Goal: Task Accomplishment & Management: Use online tool/utility

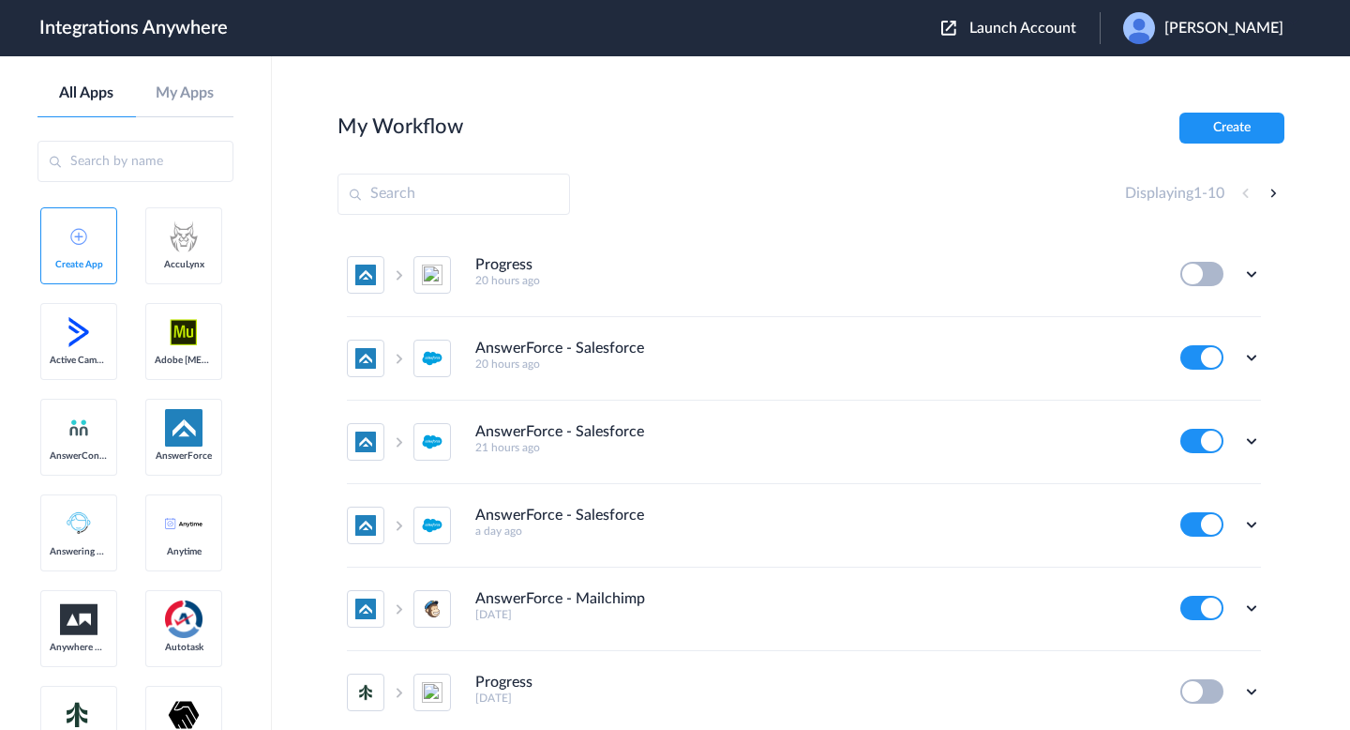
scroll to position [410, 0]
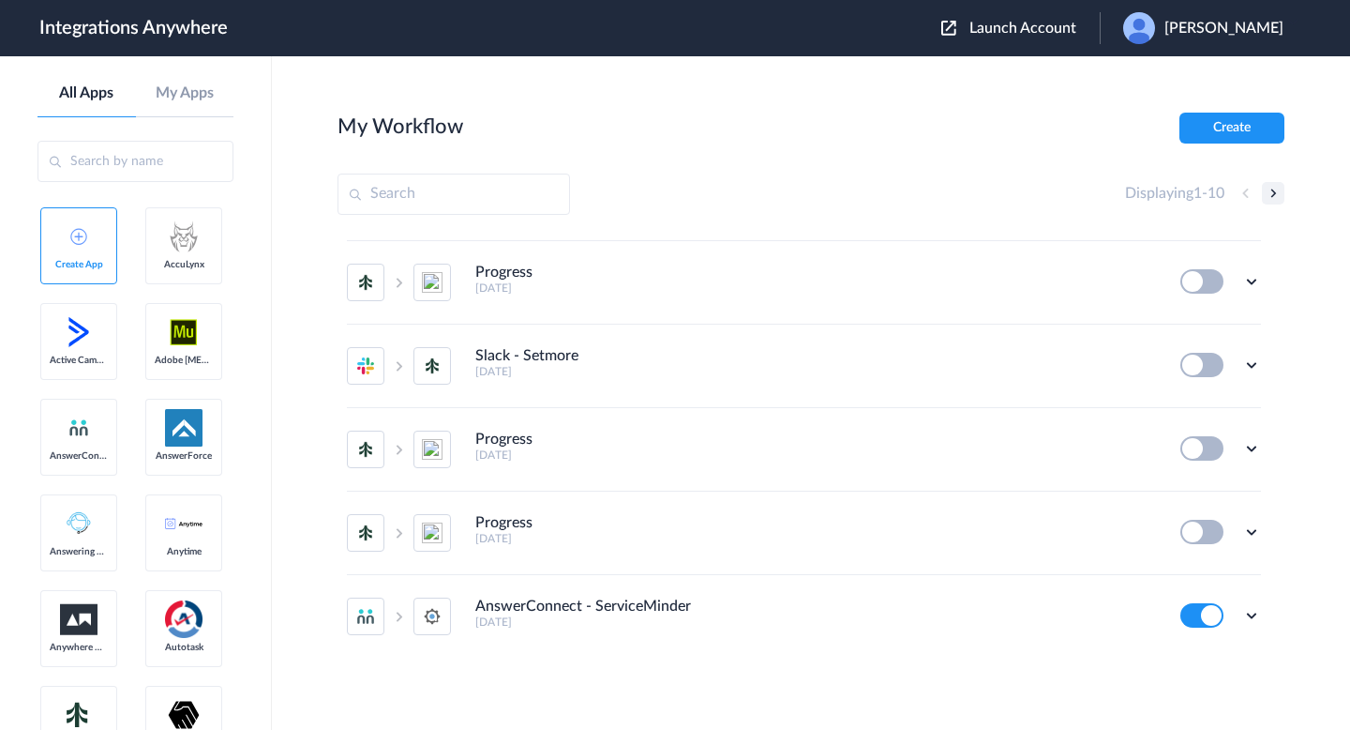
click at [1273, 195] on button at bounding box center [1273, 193] width 23 height 23
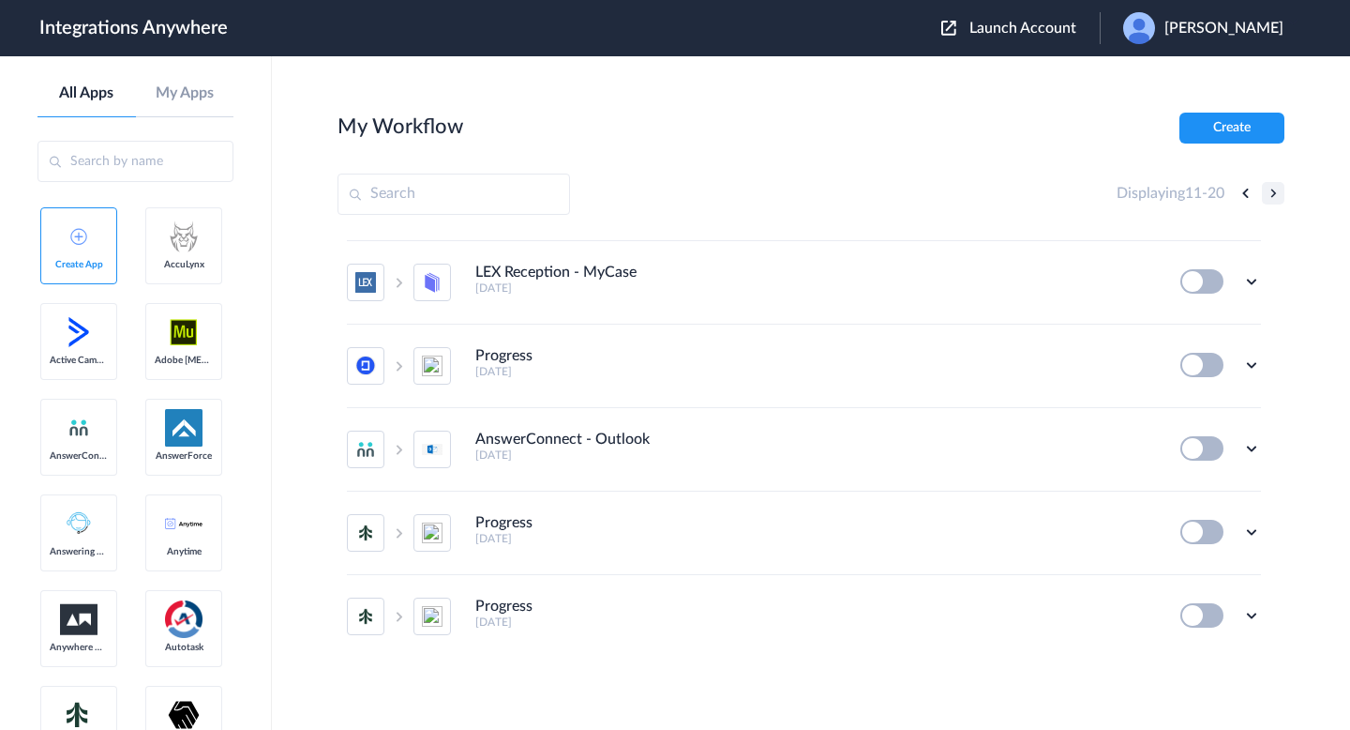
click at [1273, 195] on button at bounding box center [1273, 193] width 23 height 23
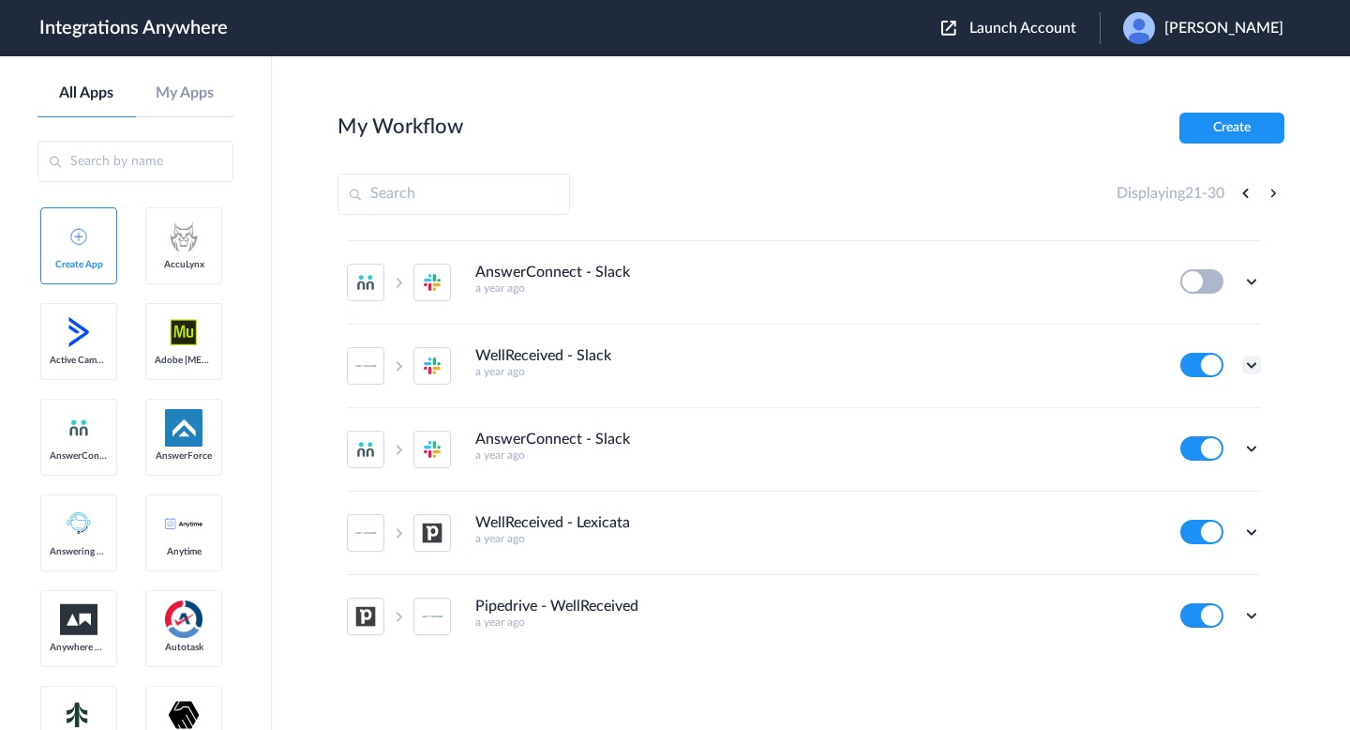
click at [1247, 359] on icon at bounding box center [1252, 364] width 19 height 19
click at [1210, 443] on link "Task history" at bounding box center [1198, 442] width 90 height 13
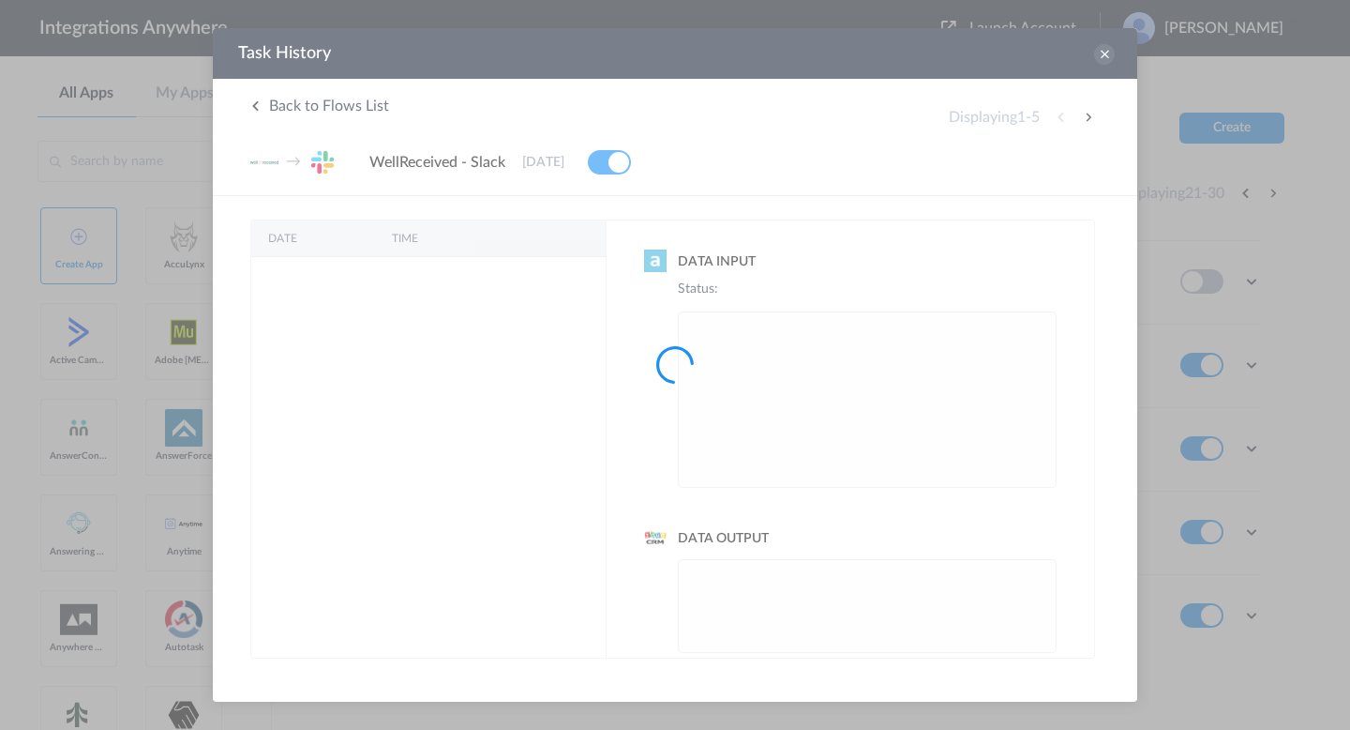
scroll to position [0, 0]
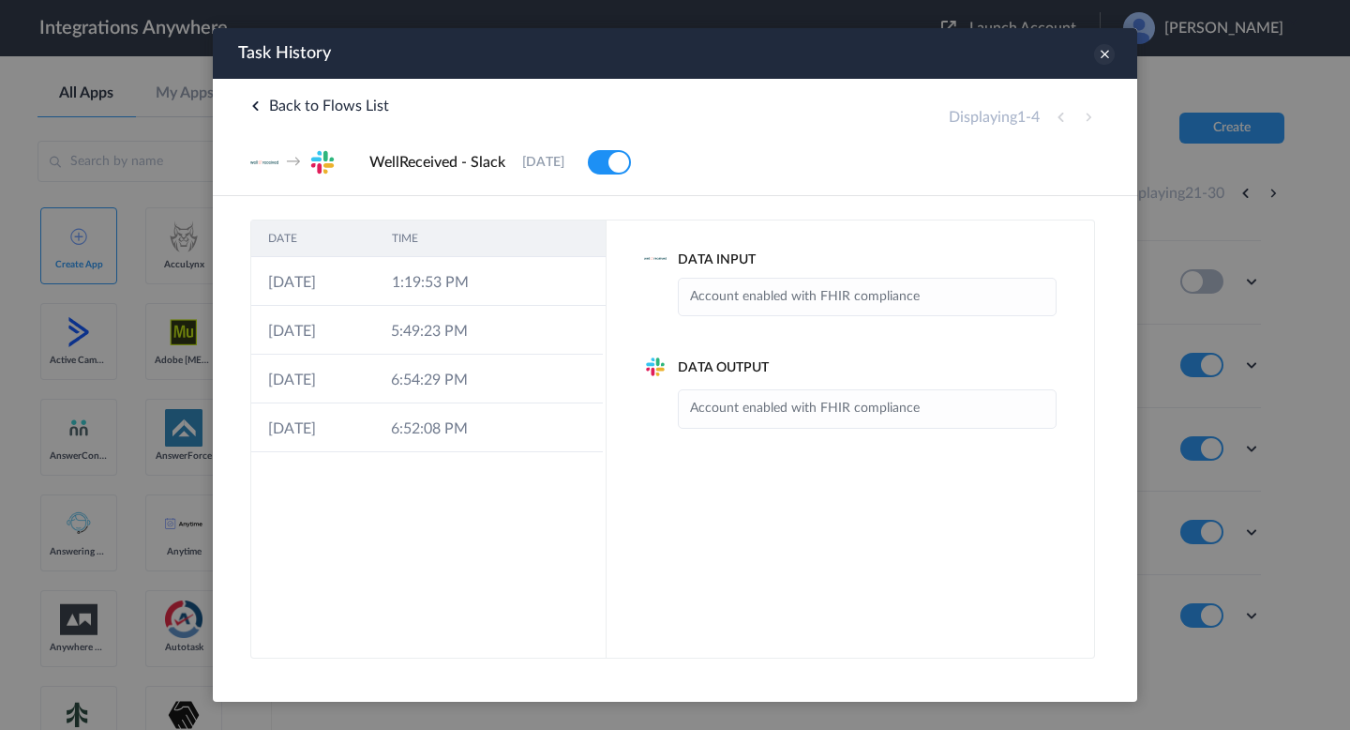
click at [1103, 59] on icon at bounding box center [1104, 54] width 21 height 21
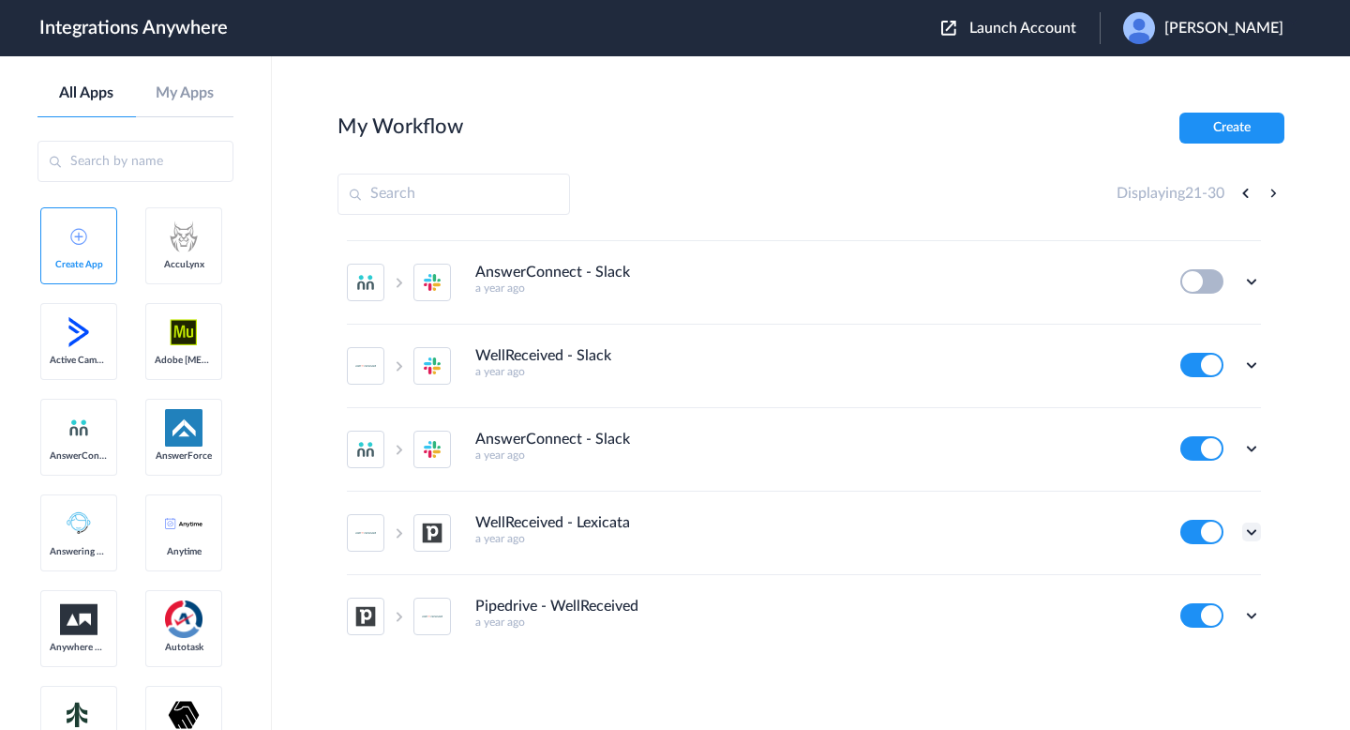
click at [1252, 533] on icon at bounding box center [1252, 531] width 19 height 19
click at [1233, 612] on link "Task history" at bounding box center [1198, 609] width 90 height 13
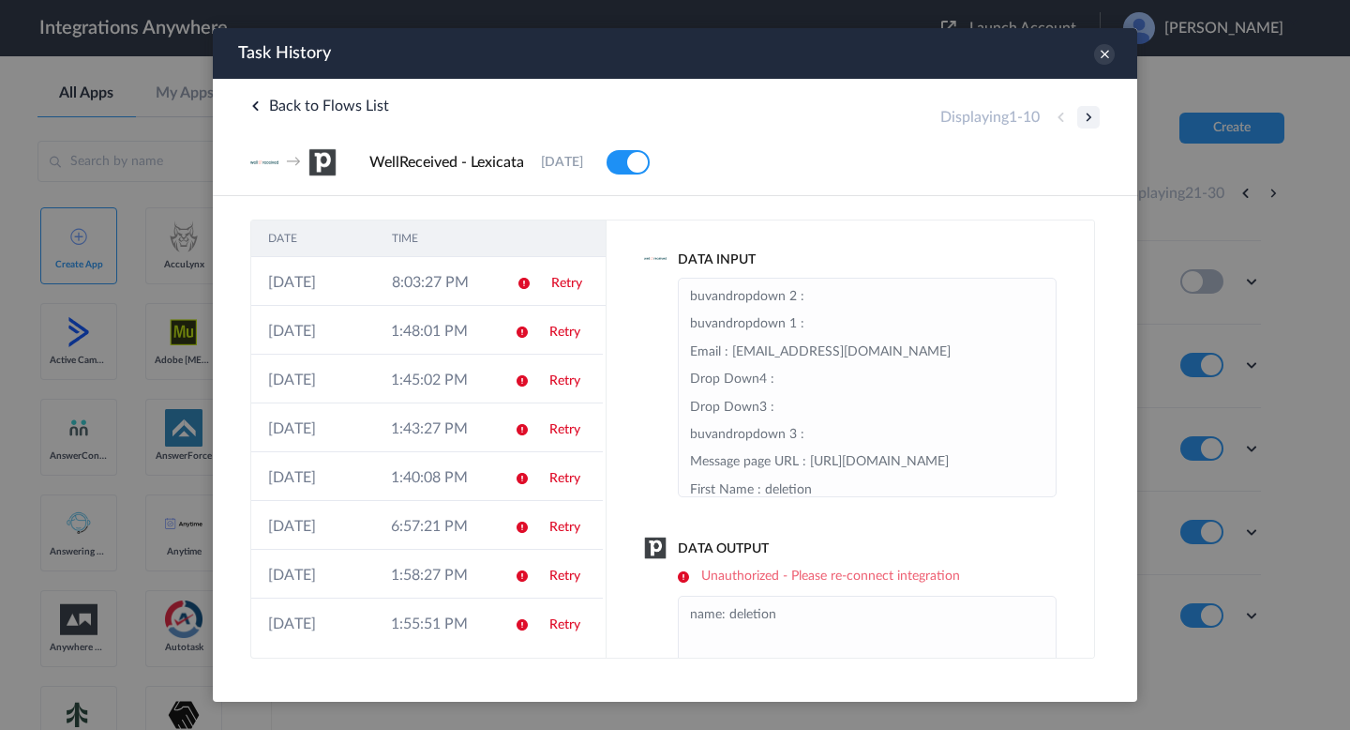
click at [1087, 117] on button at bounding box center [1089, 117] width 23 height 23
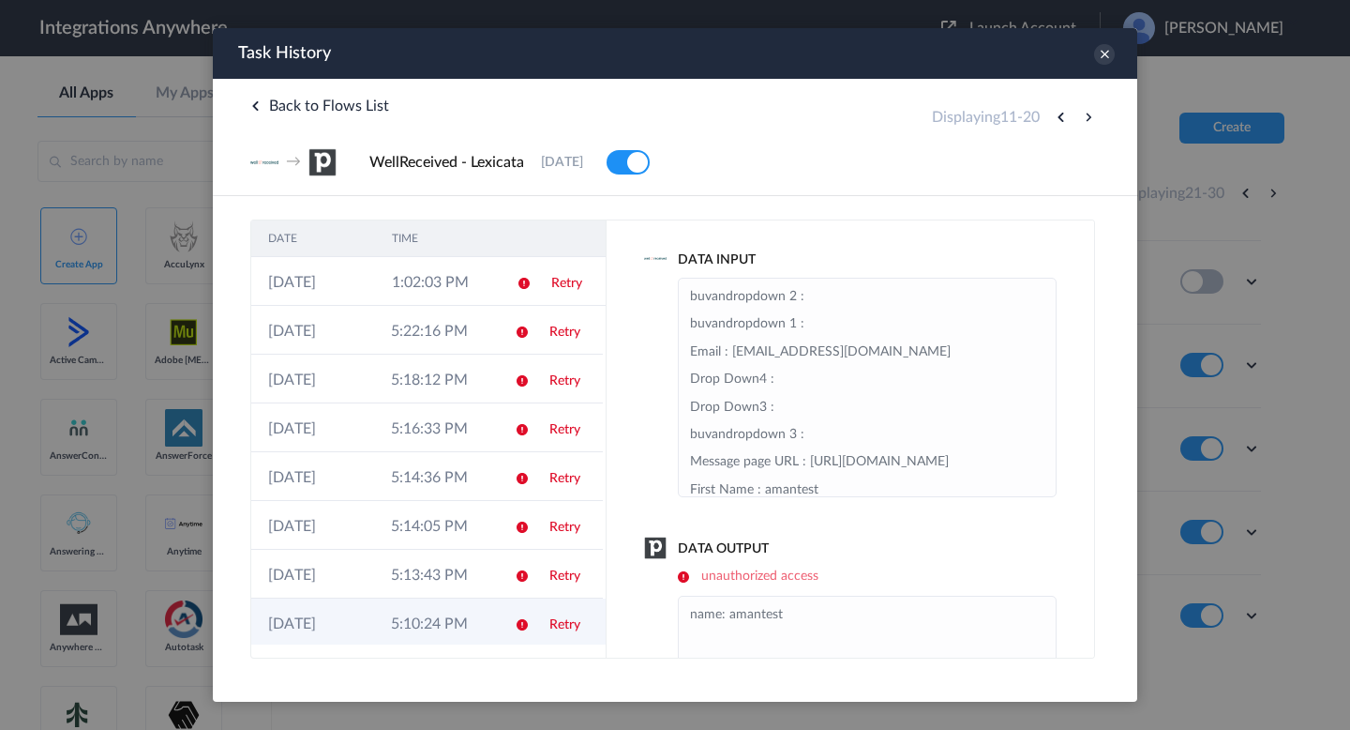
scroll to position [100, 0]
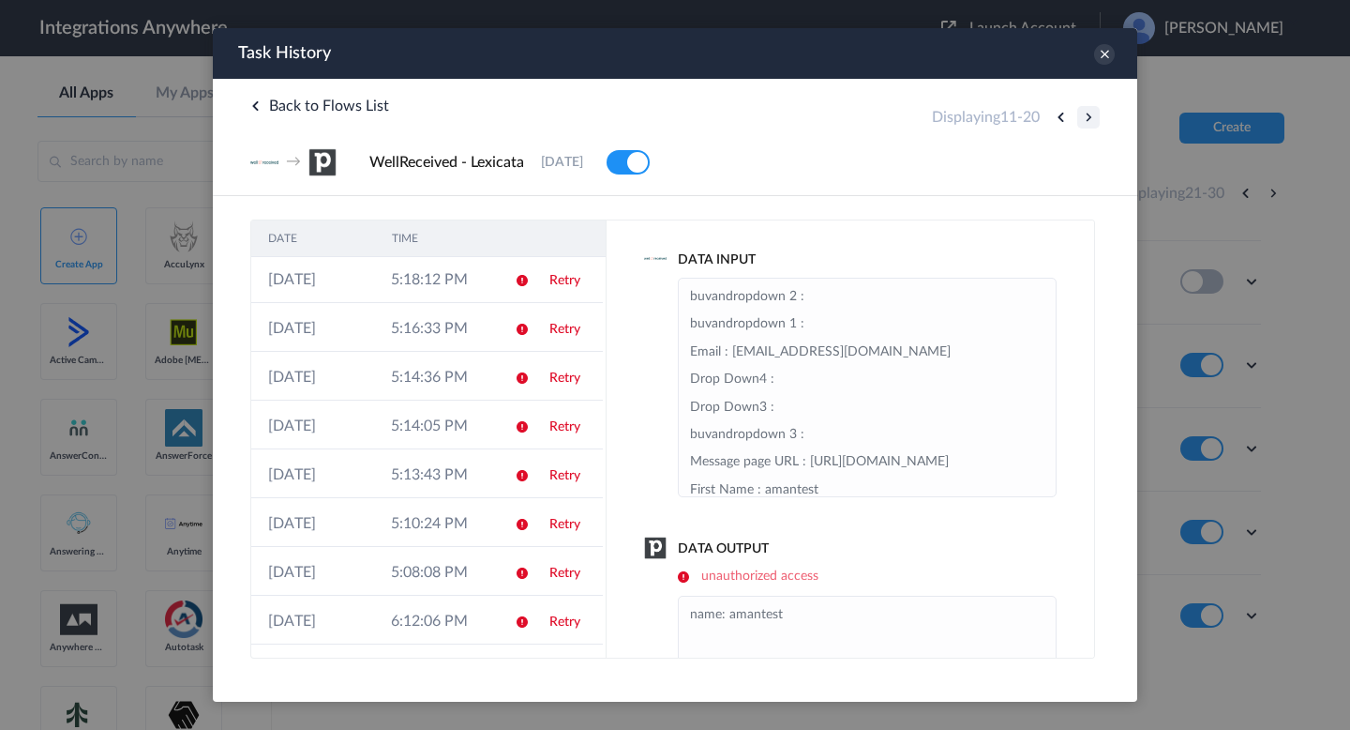
click at [1086, 123] on button at bounding box center [1089, 117] width 23 height 23
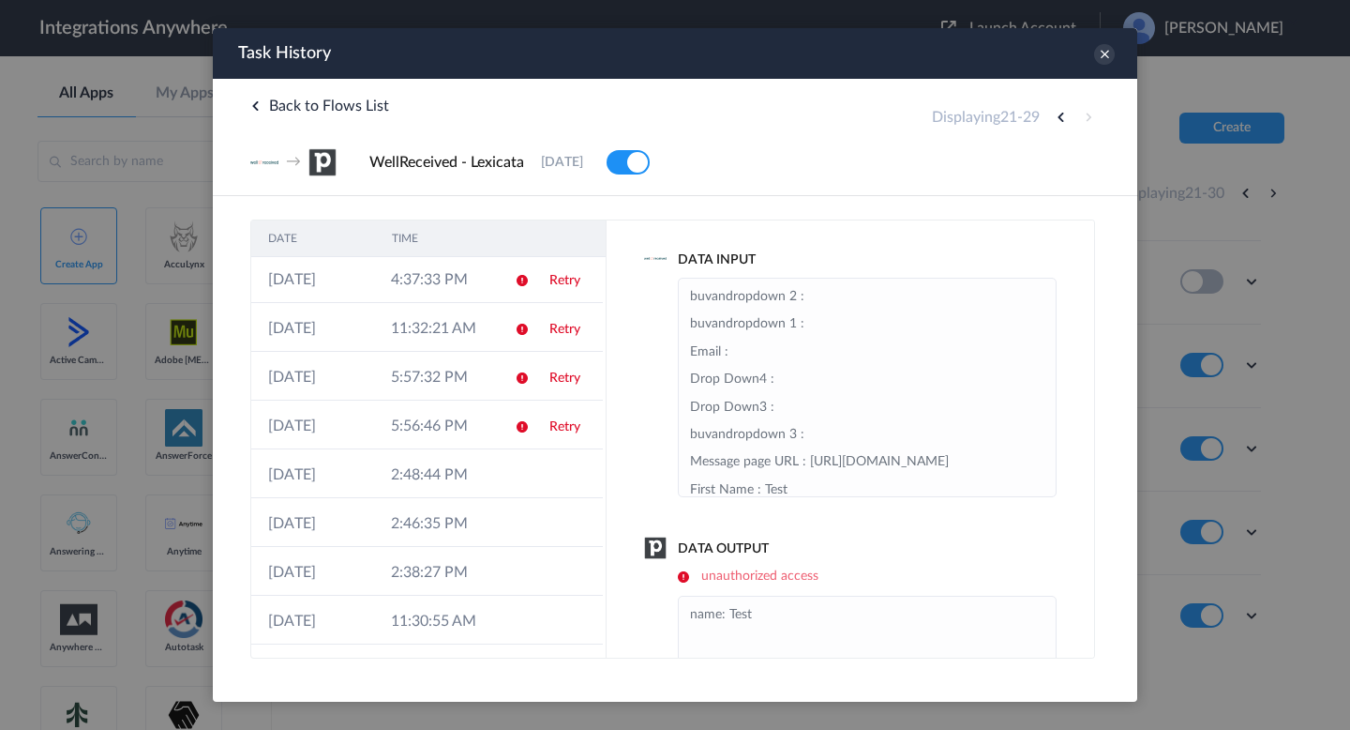
scroll to position [0, 0]
click at [1103, 56] on icon at bounding box center [1104, 54] width 21 height 21
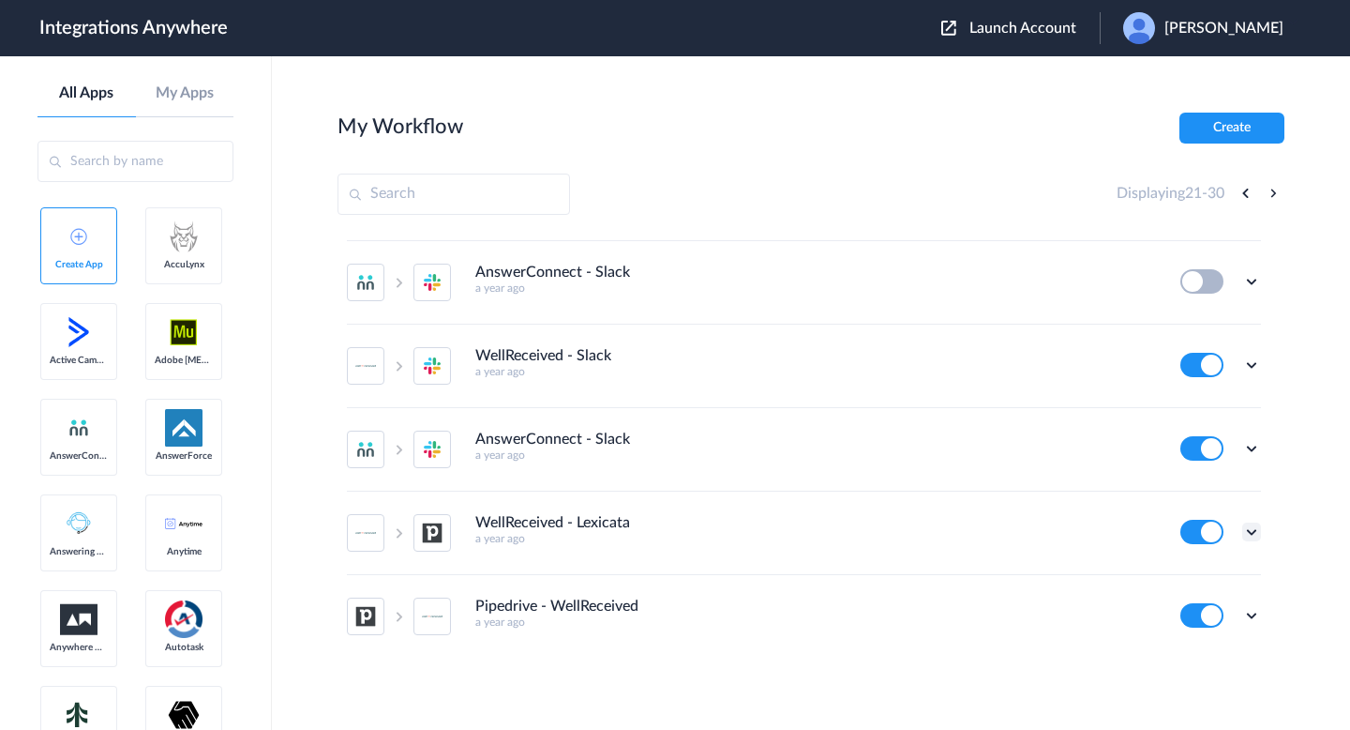
click at [1247, 526] on icon at bounding box center [1252, 531] width 19 height 19
click at [1191, 591] on li "Edit" at bounding box center [1200, 575] width 122 height 35
click at [983, 25] on span "Launch Account" at bounding box center [1023, 28] width 107 height 15
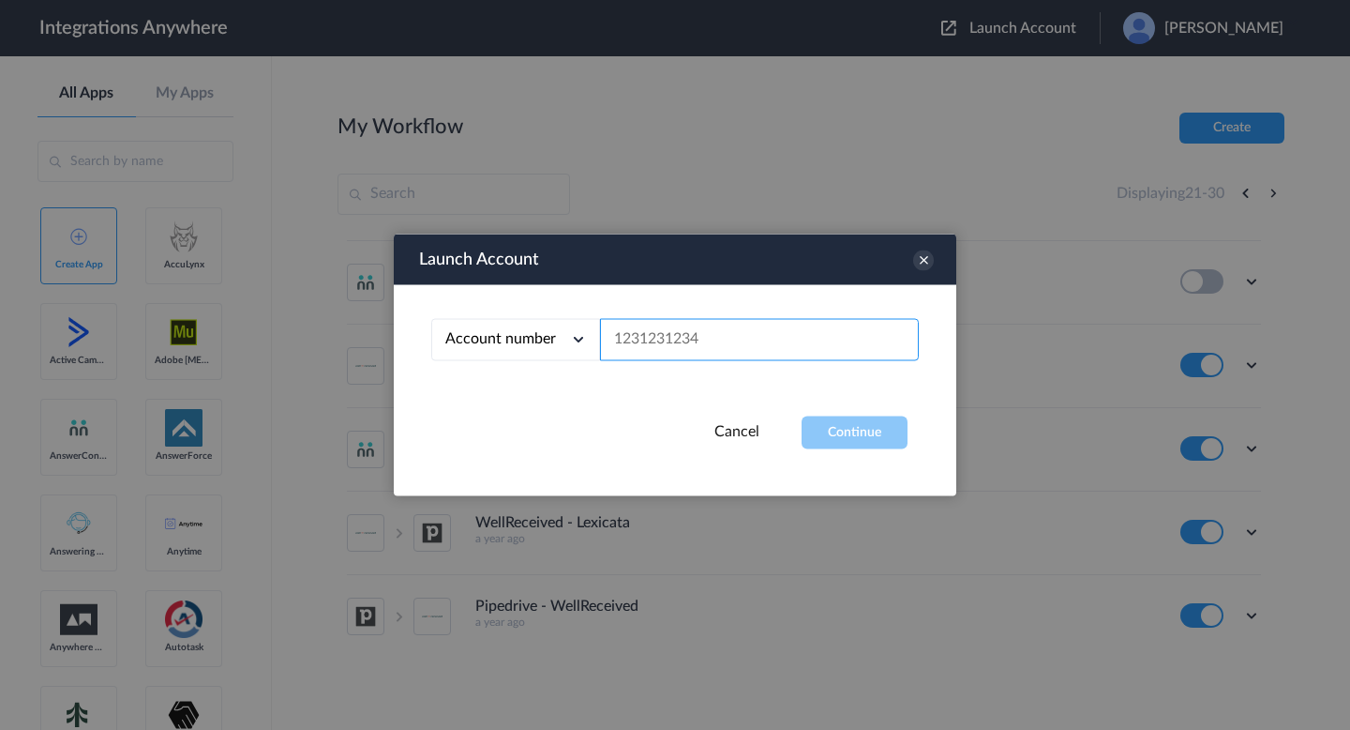
click at [687, 352] on input "text" at bounding box center [759, 340] width 319 height 42
paste input "1260001214"
type input "1260001214"
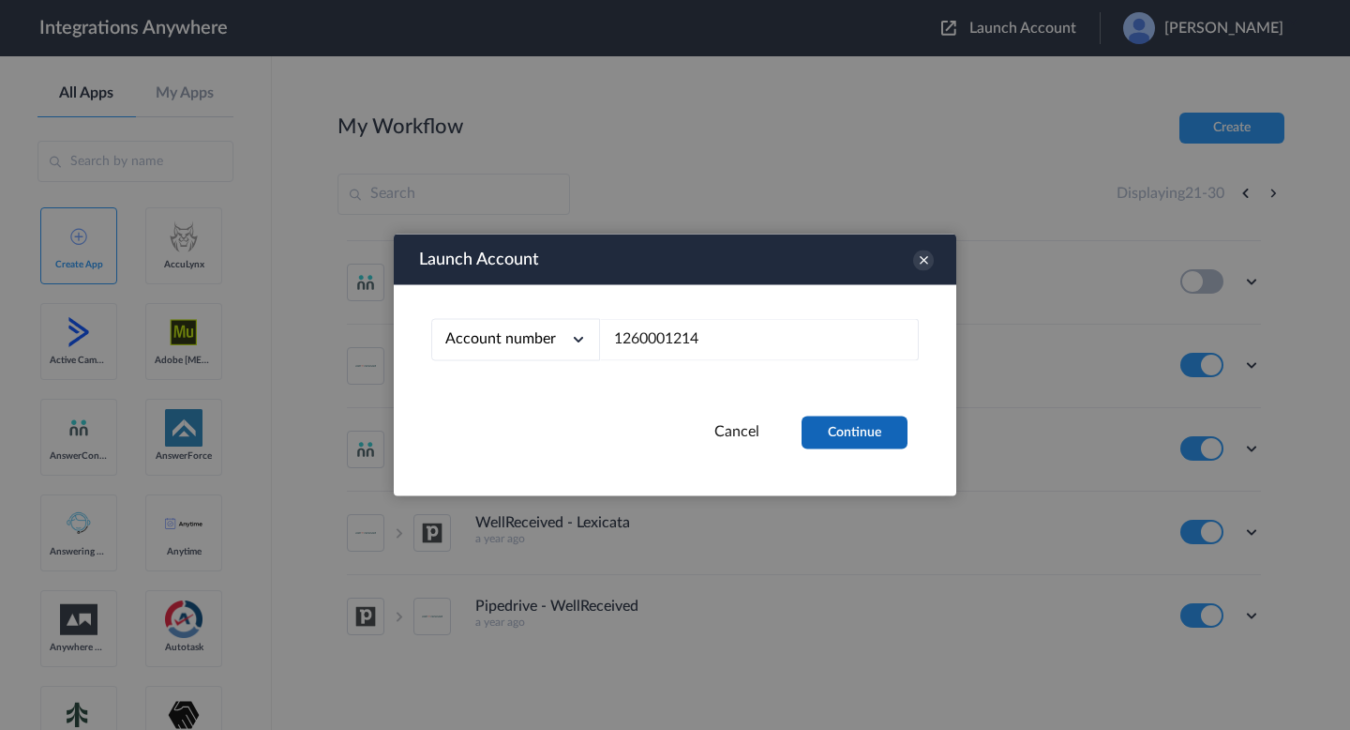
click at [852, 427] on button "Continue" at bounding box center [855, 432] width 106 height 33
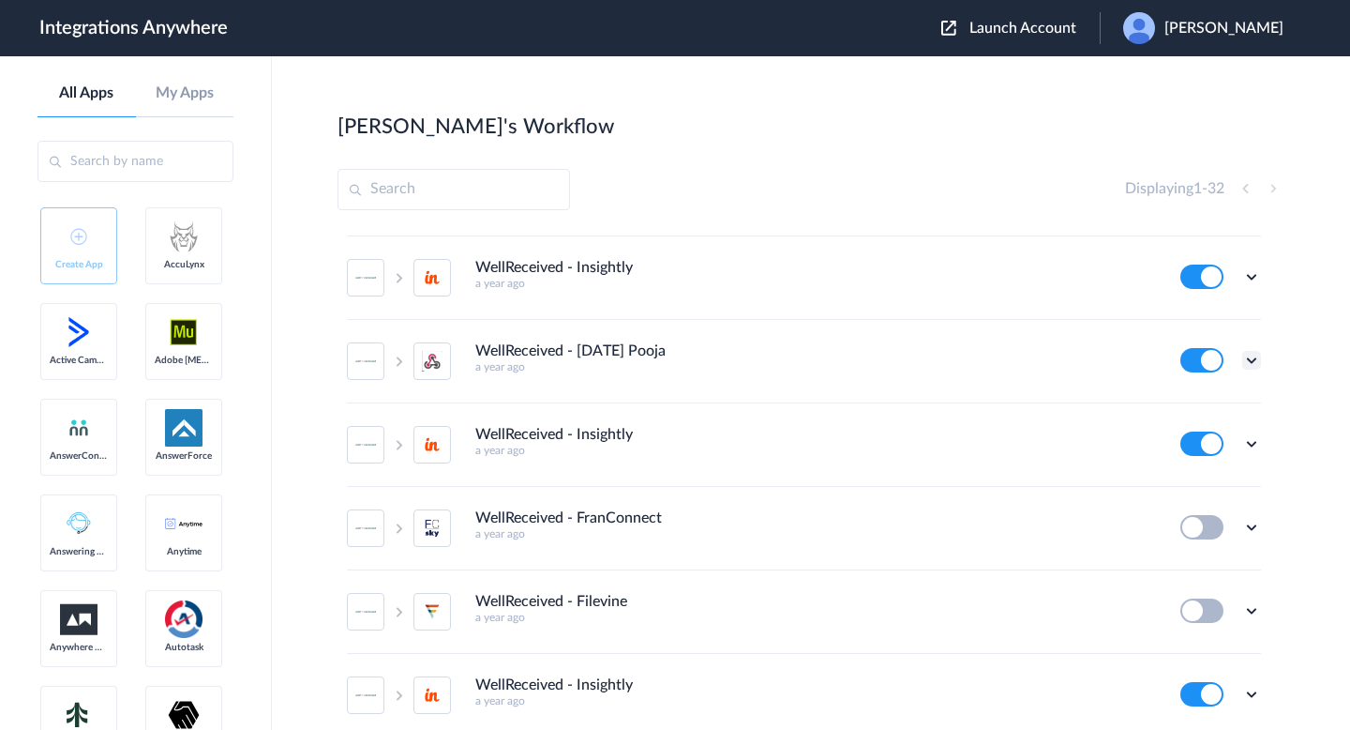
click at [1255, 357] on icon at bounding box center [1252, 360] width 19 height 19
click at [1220, 444] on link "Task history" at bounding box center [1198, 437] width 90 height 13
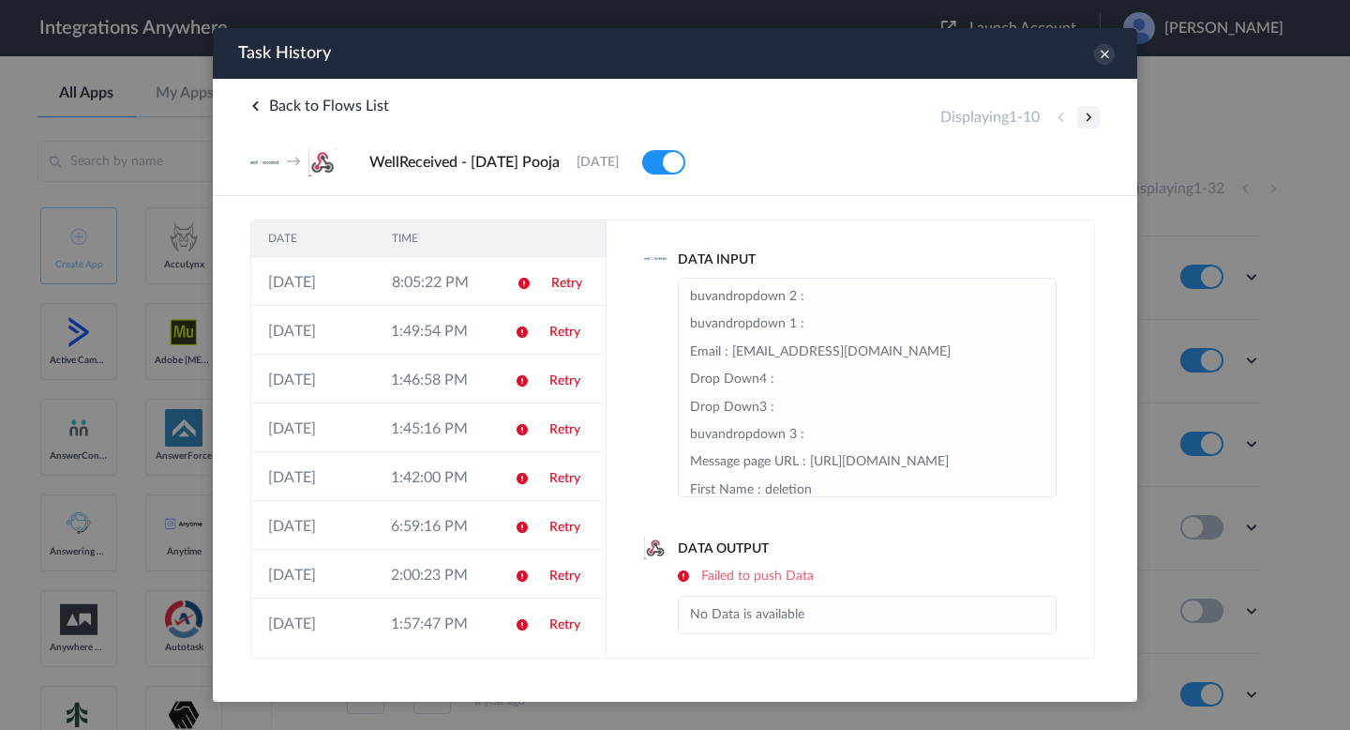
click at [1078, 114] on button at bounding box center [1089, 117] width 23 height 23
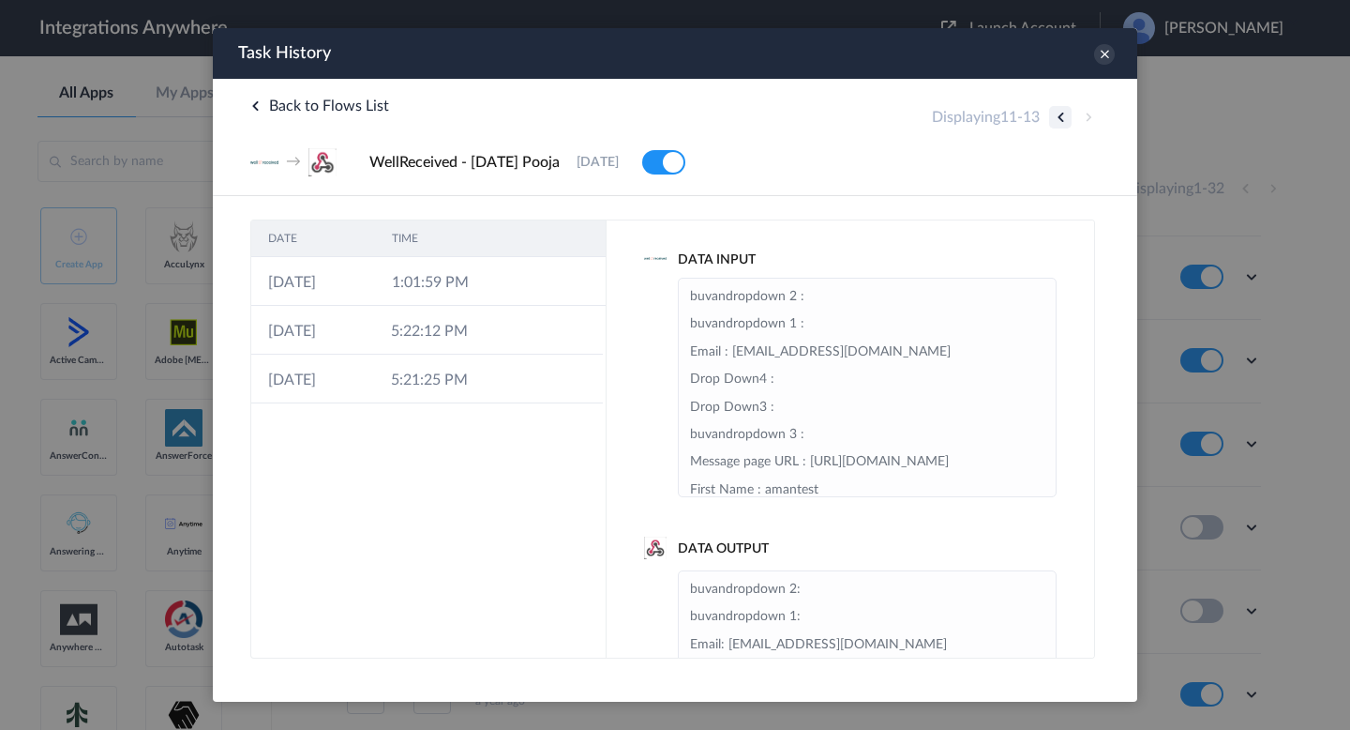
click at [1059, 114] on button at bounding box center [1060, 117] width 23 height 23
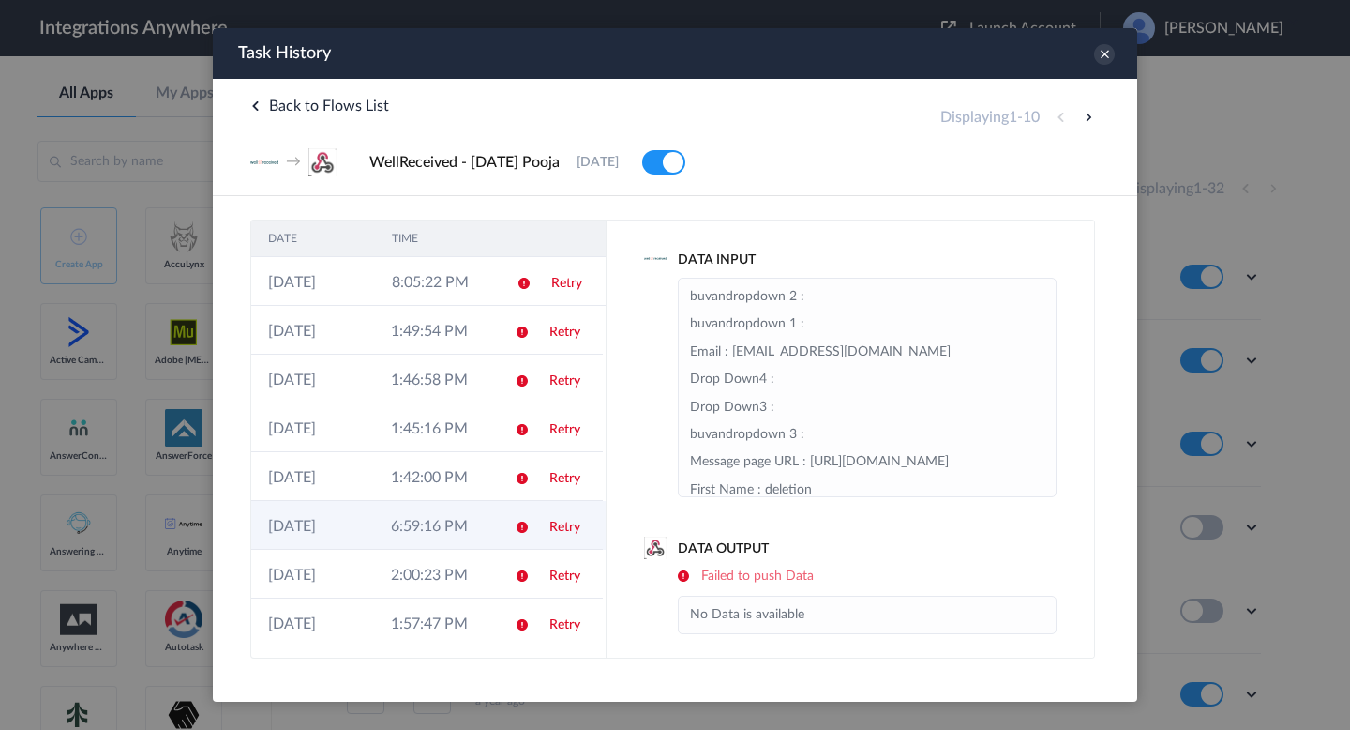
scroll to position [100, 0]
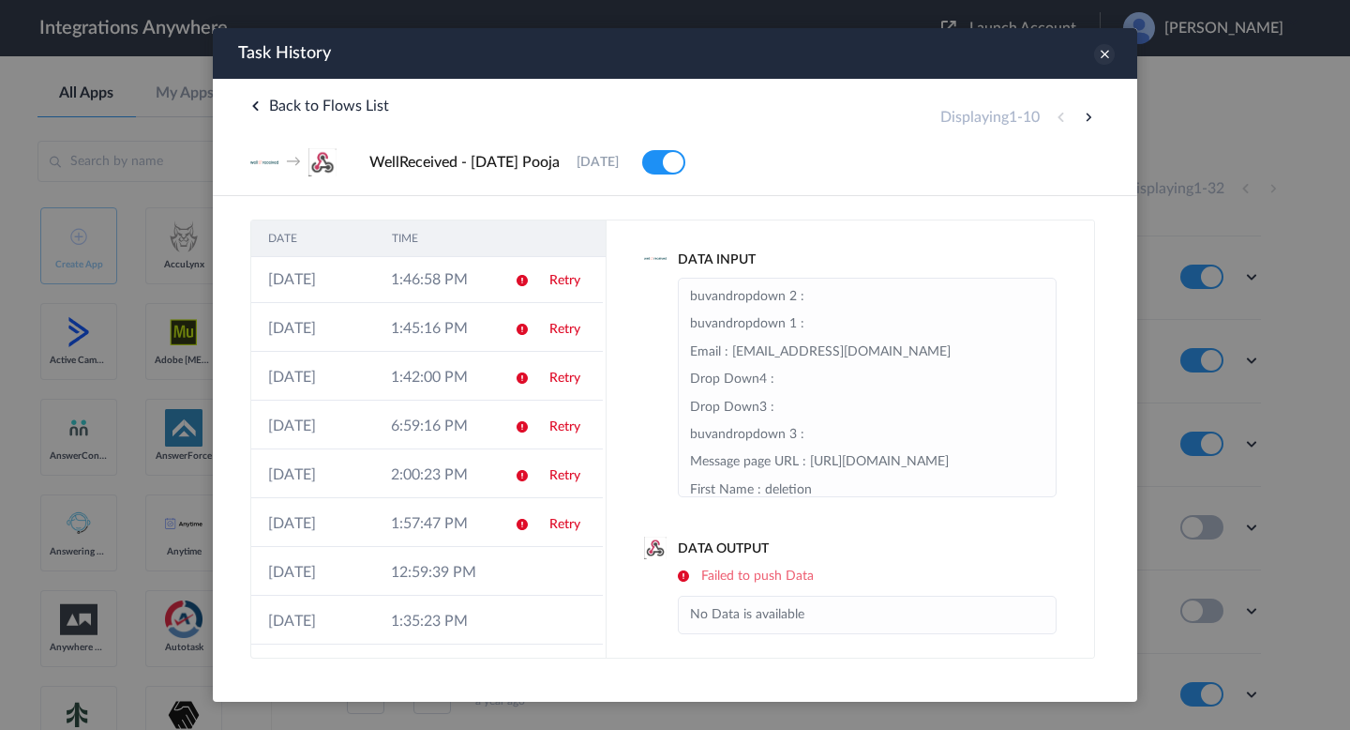
click at [1104, 57] on icon at bounding box center [1104, 54] width 21 height 21
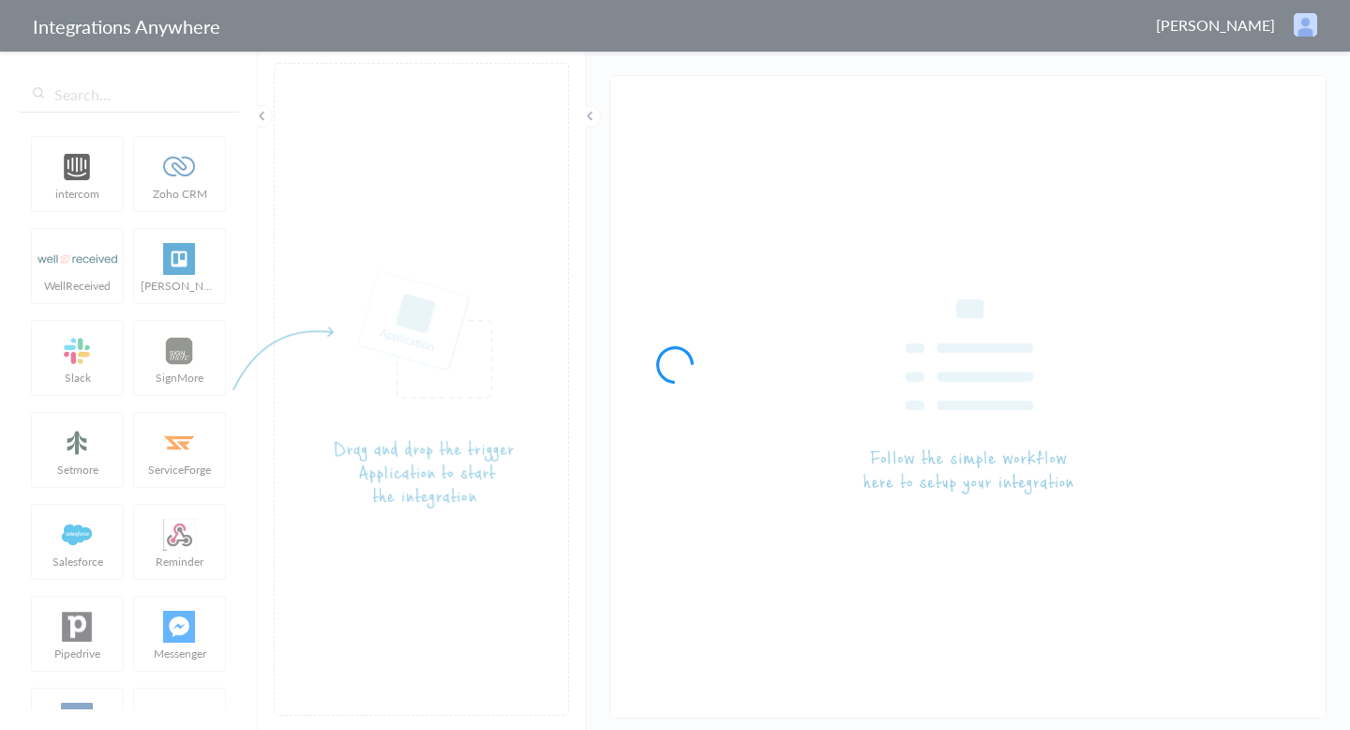
type input "WellReceived - Lexicata"
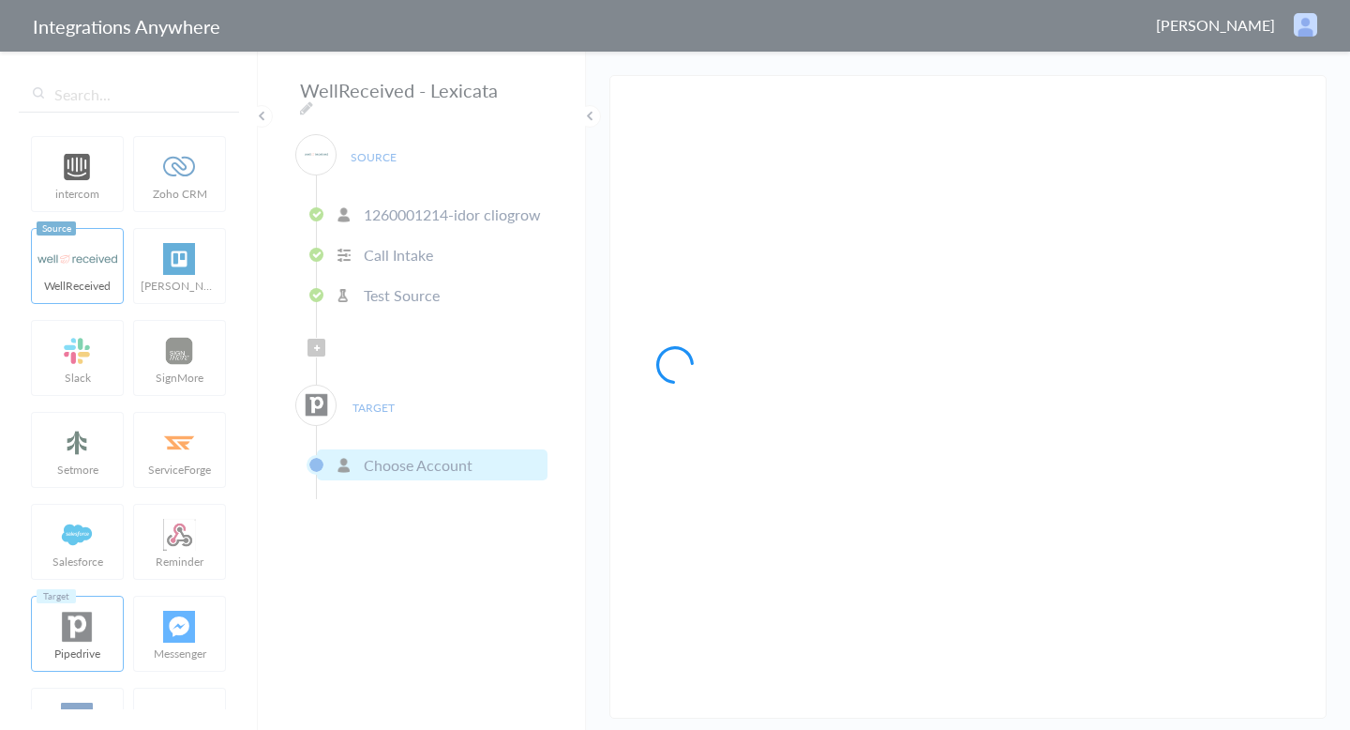
click at [447, 207] on div at bounding box center [675, 365] width 1350 height 730
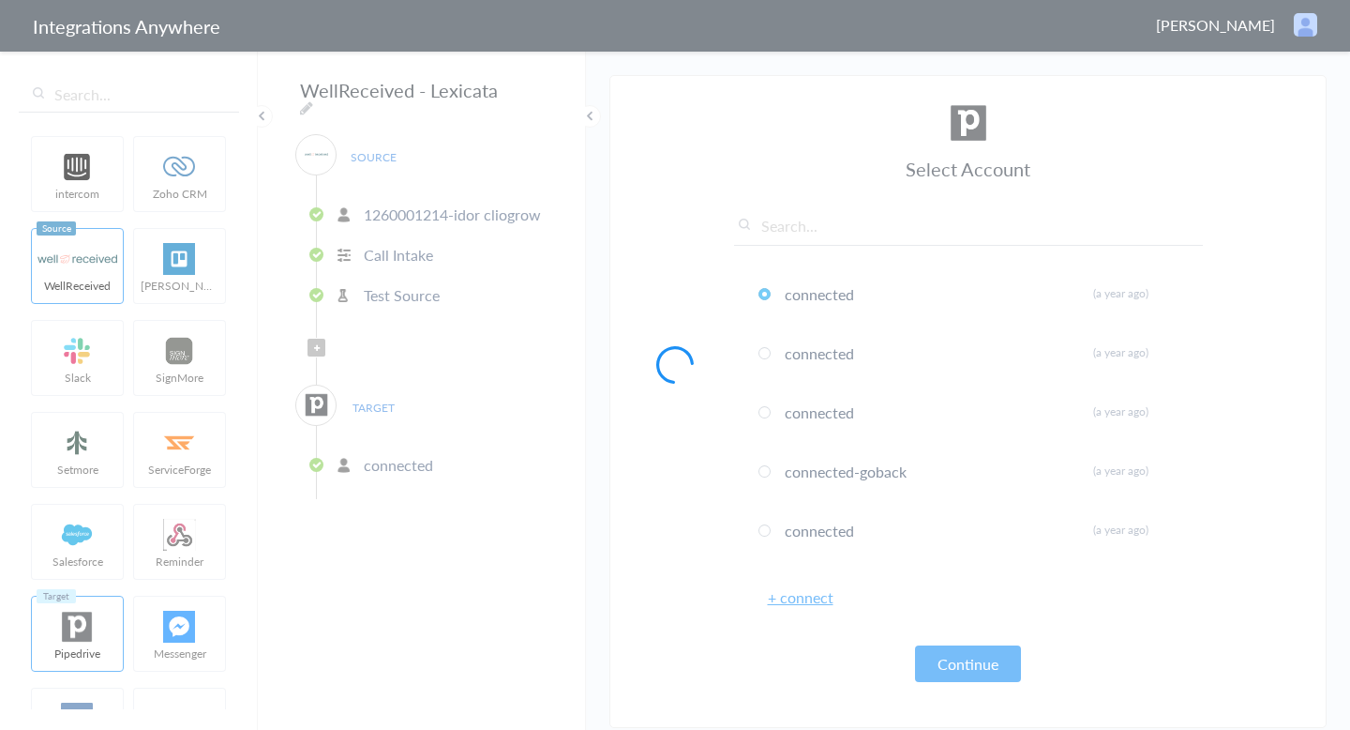
click at [447, 207] on div at bounding box center [675, 365] width 1350 height 730
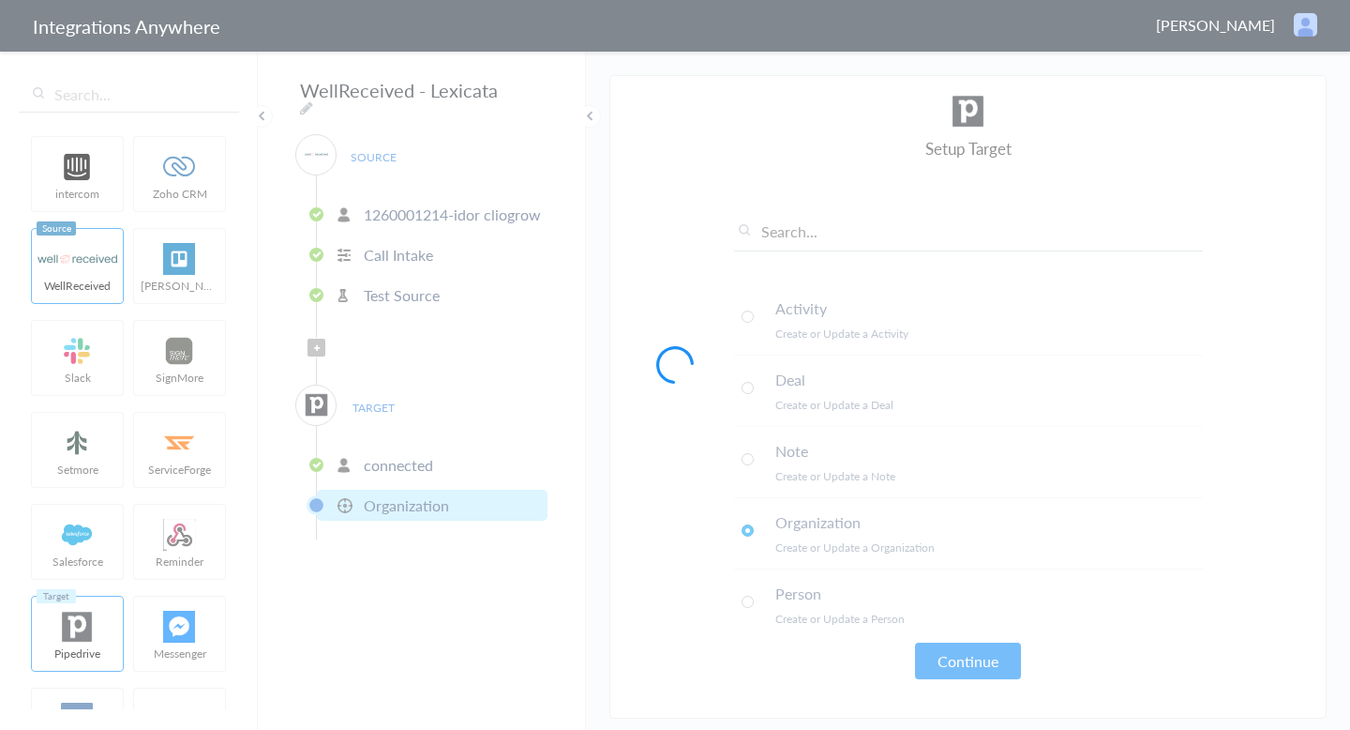
click at [447, 207] on div at bounding box center [675, 365] width 1350 height 730
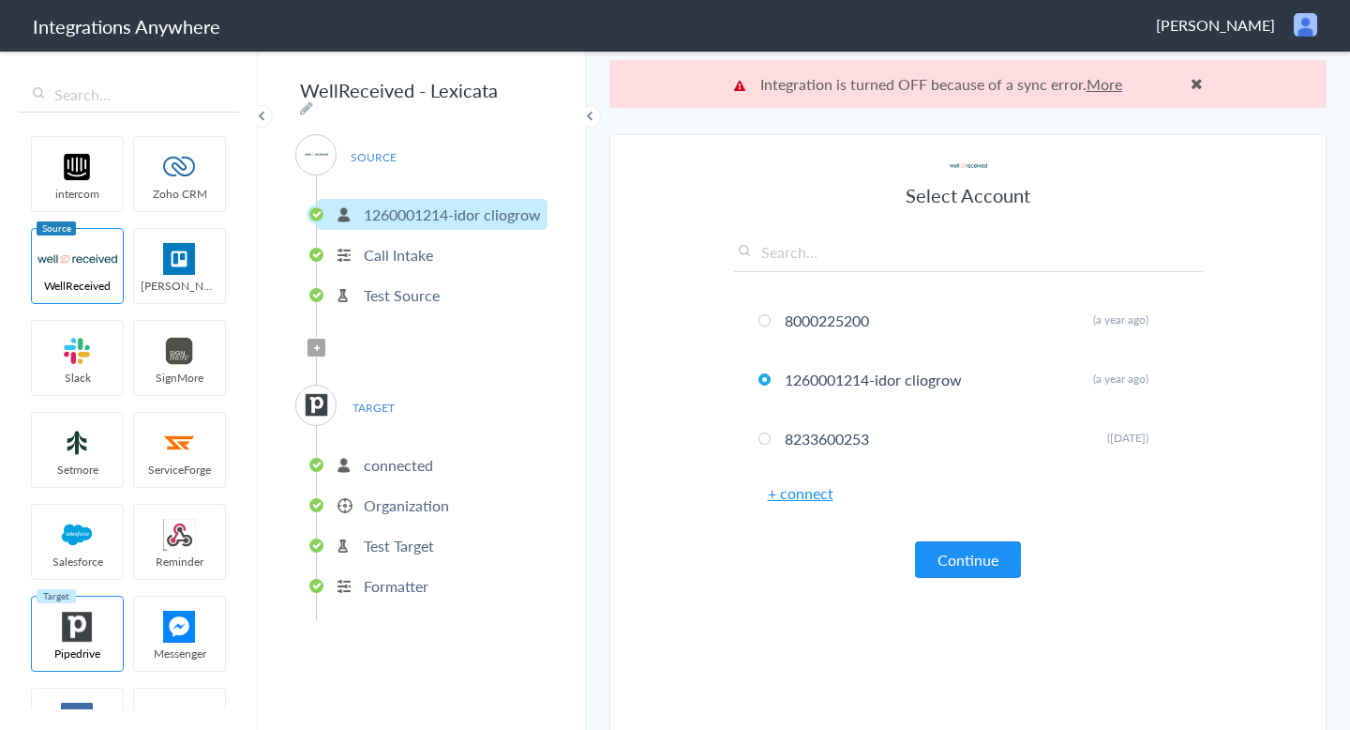
click at [437, 204] on p "1260001214-idor cliogrow" at bounding box center [452, 214] width 177 height 22
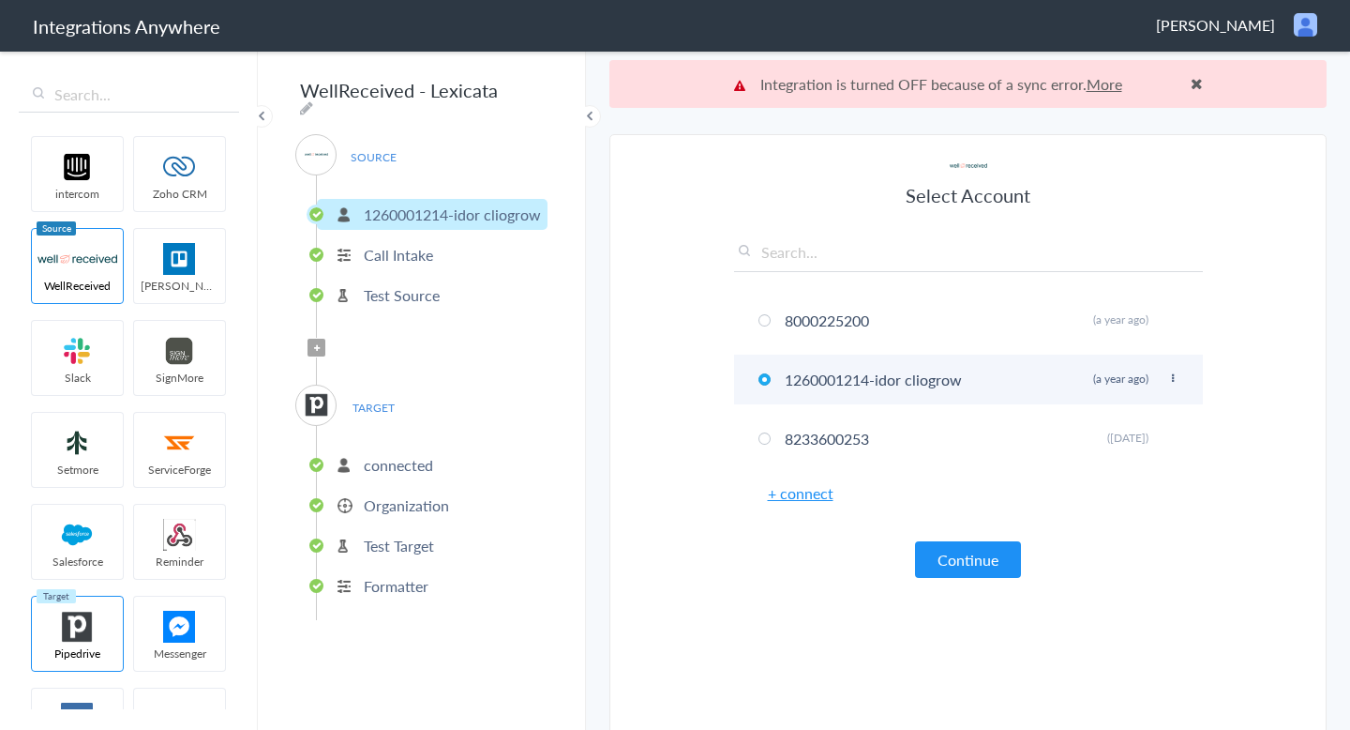
drag, startPoint x: 874, startPoint y: 387, endPoint x: 825, endPoint y: 386, distance: 48.8
click at [825, 386] on li "1260001214-idor cliogrow Rename Delete (a year ago)" at bounding box center [968, 379] width 469 height 50
drag, startPoint x: 785, startPoint y: 385, endPoint x: 856, endPoint y: 385, distance: 71.3
click at [857, 385] on li "1260001214-idor cliogrow Rename Delete (a year ago)" at bounding box center [968, 379] width 469 height 50
click at [856, 385] on li "1260001214-idor cliogrow Rename Delete (a year ago)" at bounding box center [968, 379] width 469 height 50
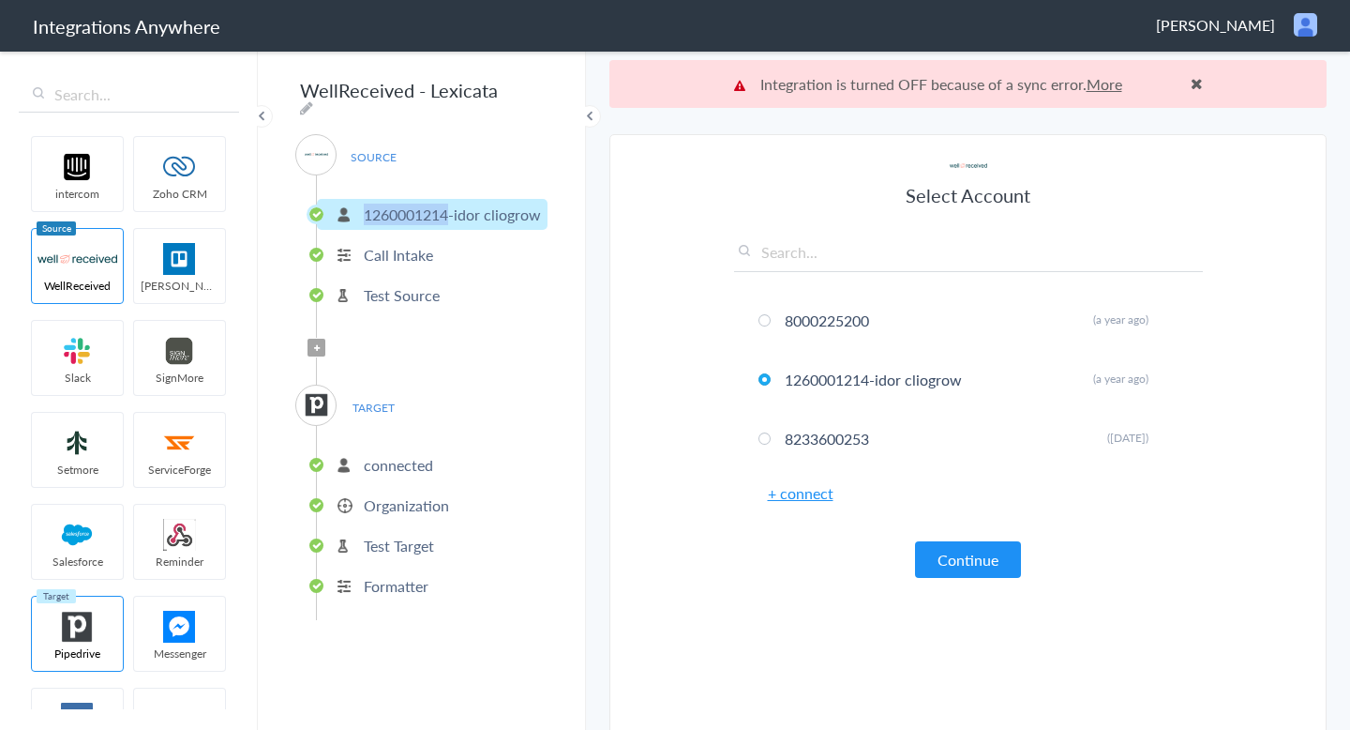
copy p "1260001214"
drag, startPoint x: 452, startPoint y: 209, endPoint x: 365, endPoint y: 207, distance: 87.2
click at [365, 207] on p "1260001214-idor cliogrow" at bounding box center [452, 214] width 177 height 22
click at [1202, 81] on div "Integration is turned OFF because of a sync error. More" at bounding box center [968, 84] width 717 height 48
click at [1202, 81] on span at bounding box center [1197, 83] width 12 height 15
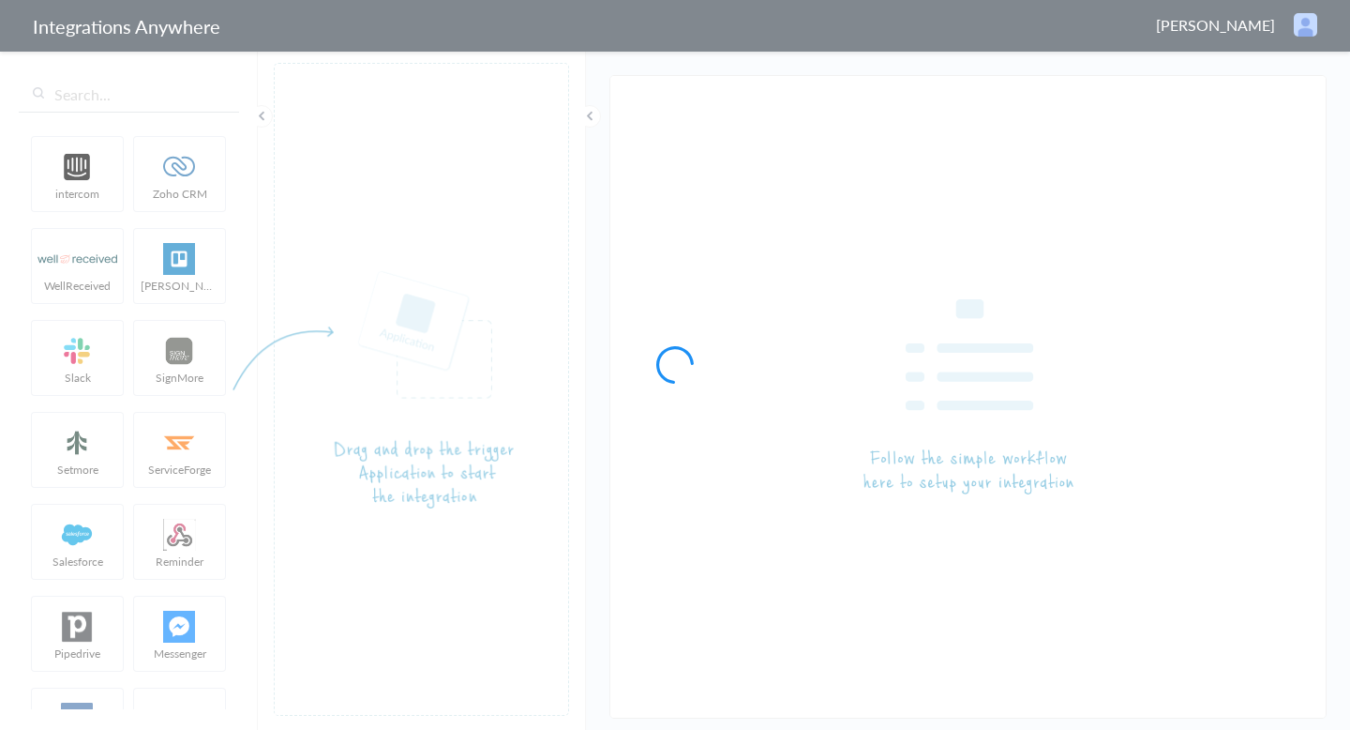
type input "WellReceived - Lexicata"
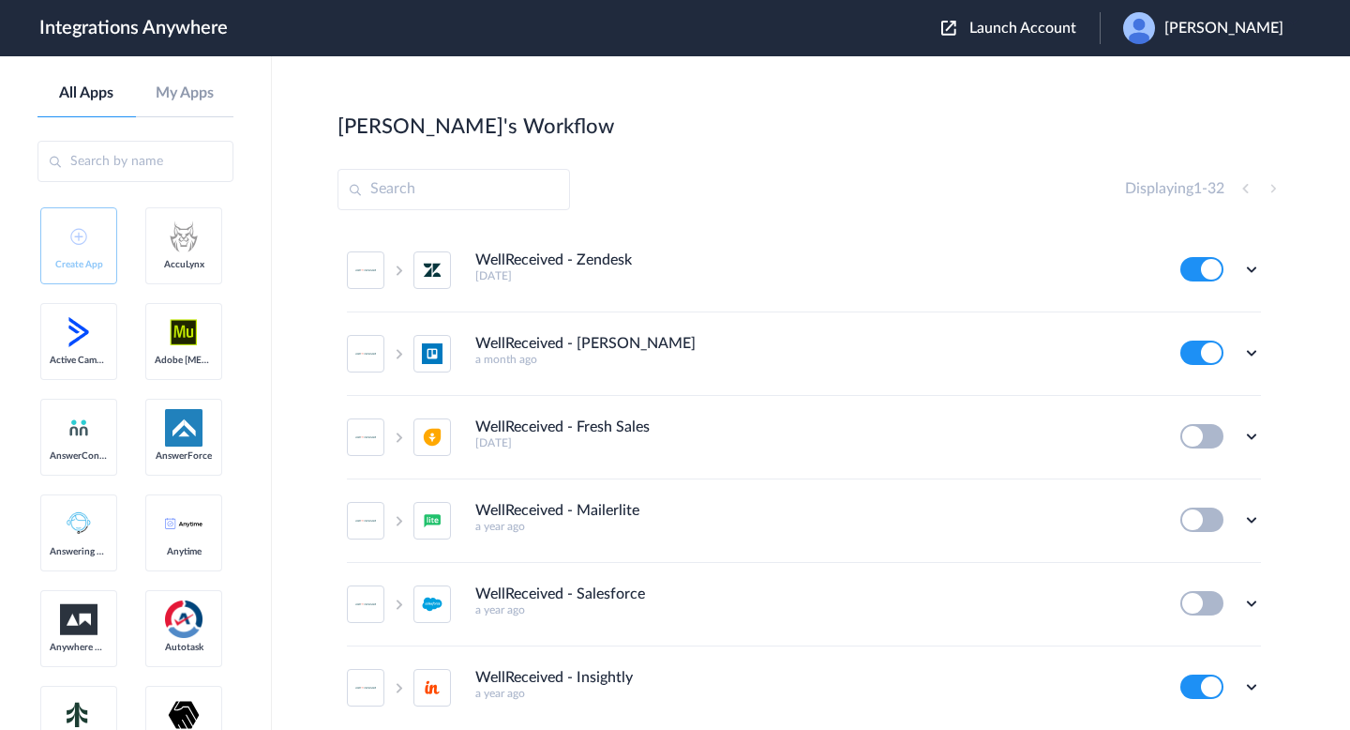
scroll to position [410, 0]
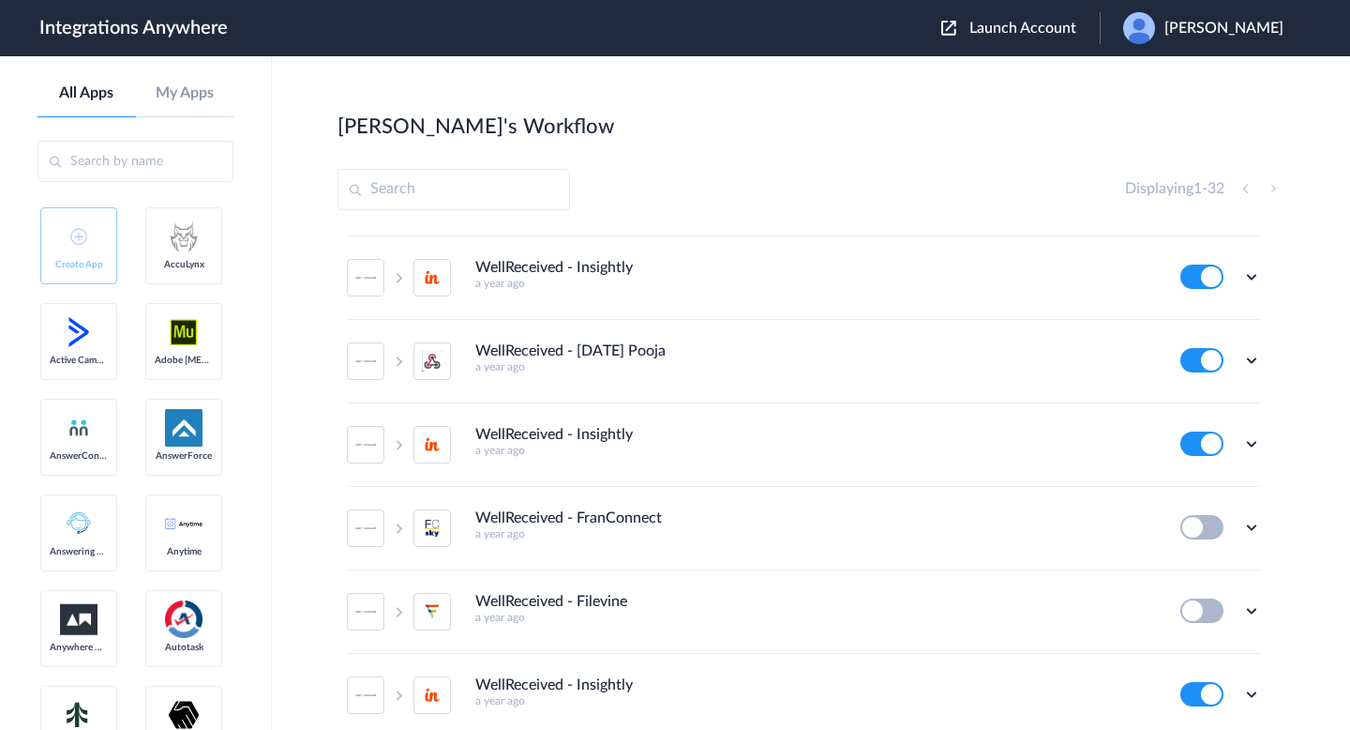
click at [994, 21] on span "Launch Account" at bounding box center [1023, 28] width 107 height 15
